Goal: Information Seeking & Learning: Learn about a topic

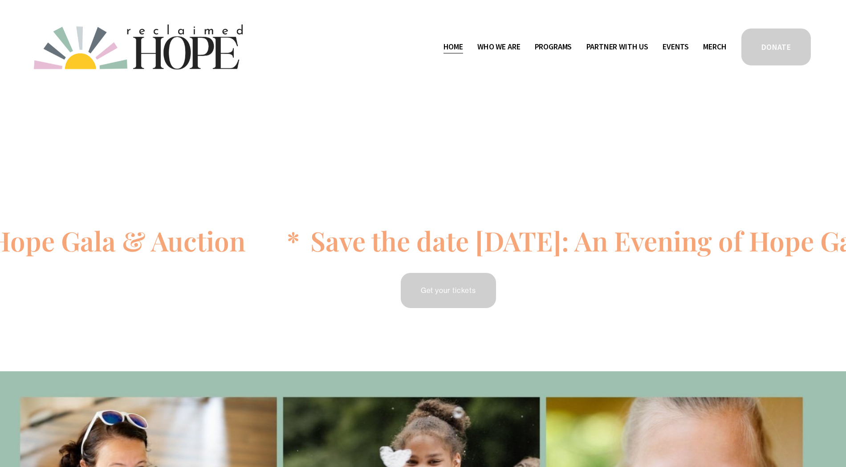
click at [0, 0] on span "Staff & Board" at bounding box center [0, 0] width 0 height 0
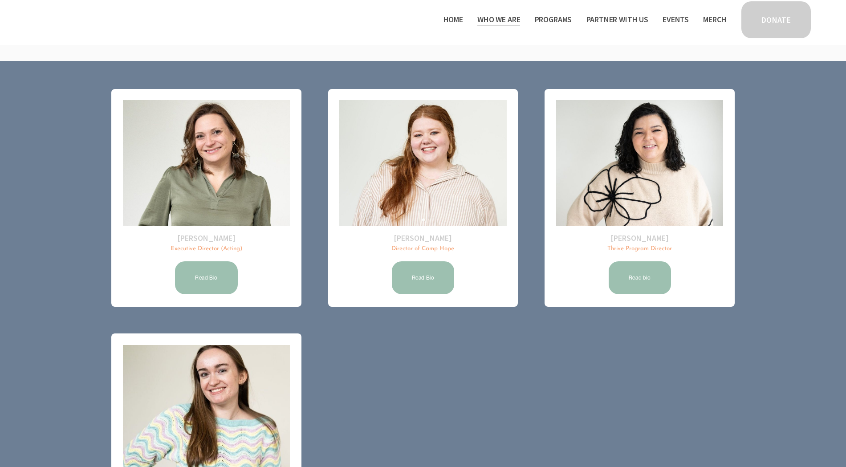
scroll to position [211, 0]
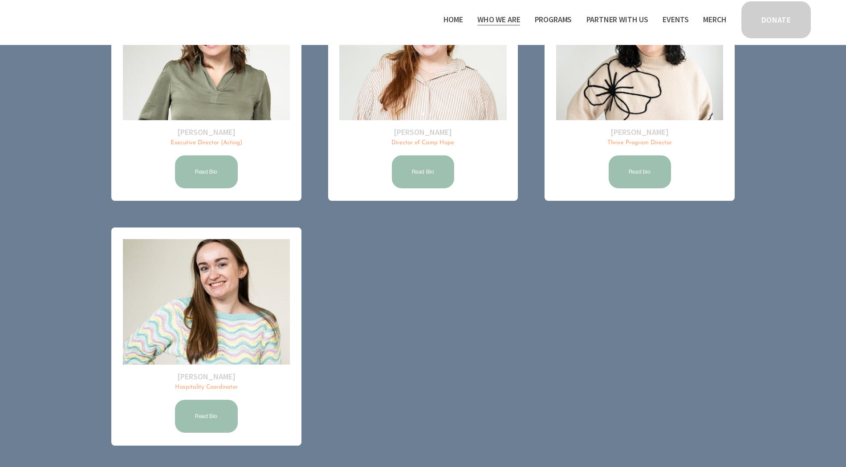
click at [206, 414] on link "Read Bio" at bounding box center [206, 416] width 65 height 36
